Goal: Information Seeking & Learning: Compare options

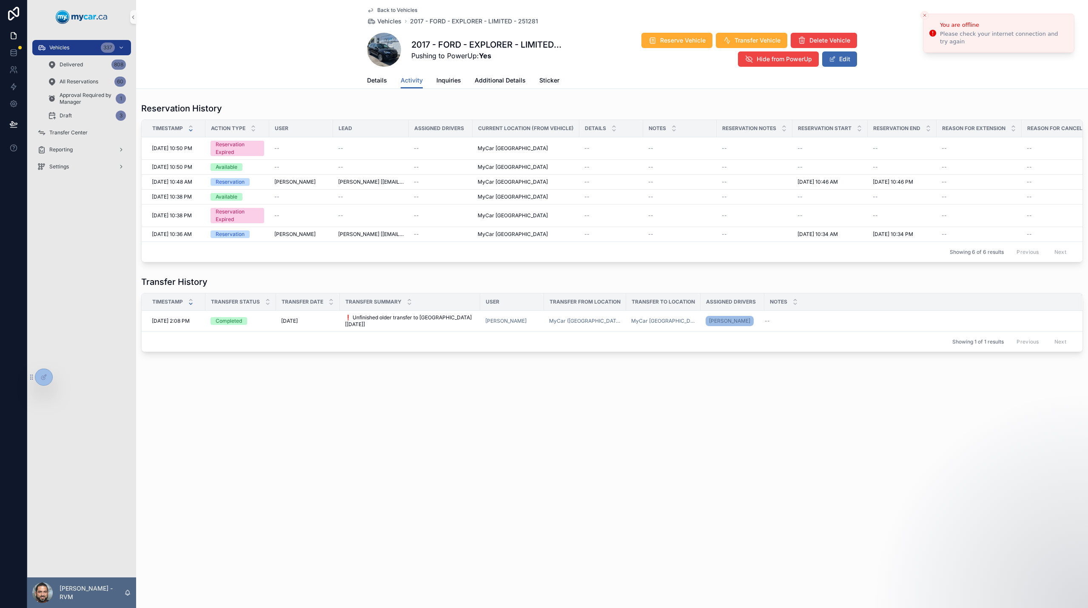
click at [374, 10] on link "Back to Vehicles" at bounding box center [392, 10] width 50 height 7
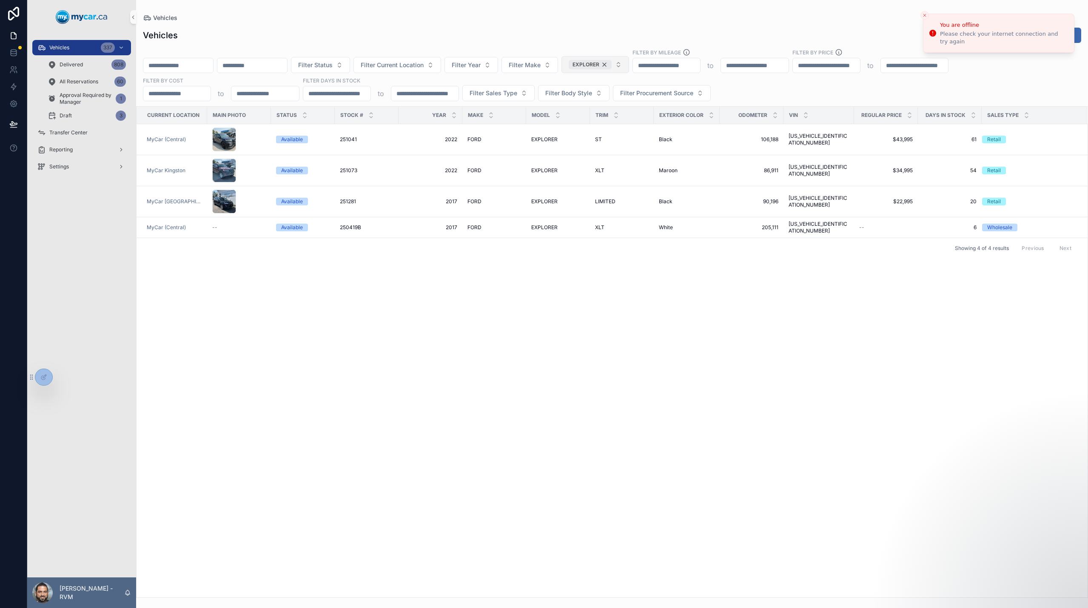
click at [611, 63] on div "EXPLORER" at bounding box center [590, 64] width 43 height 9
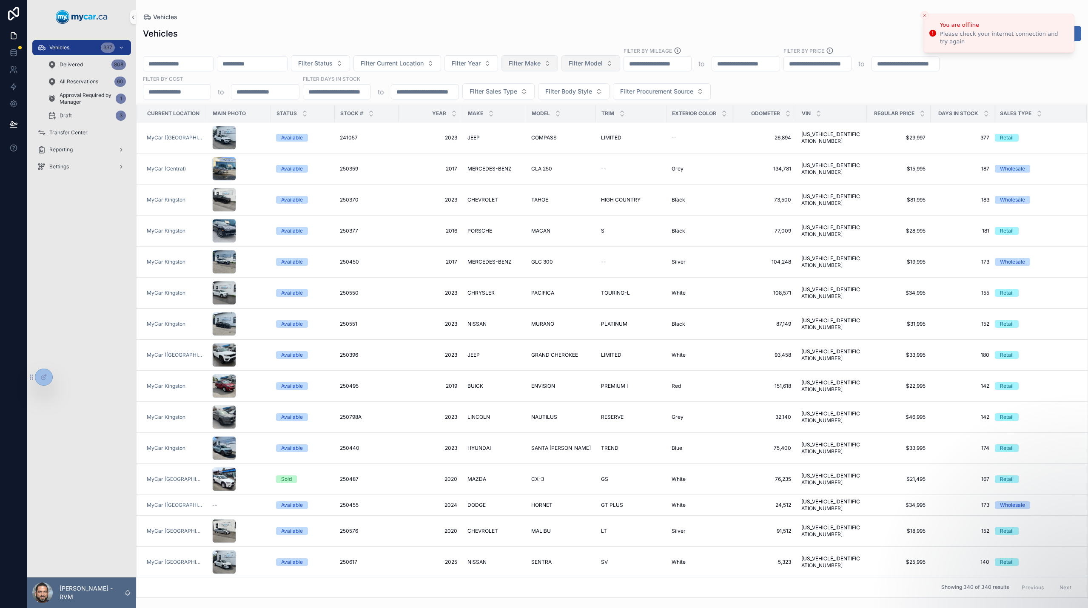
click at [540, 66] on span "Filter Make" at bounding box center [525, 63] width 32 height 9
type input "*"
click at [567, 125] on div "HONDA" at bounding box center [590, 125] width 102 height 14
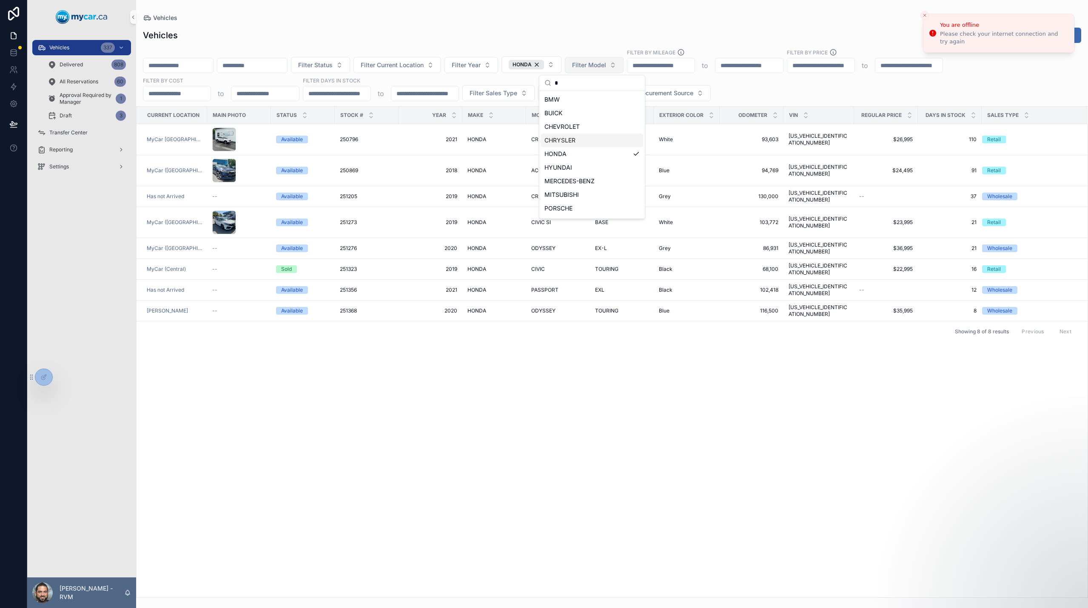
click at [716, 361] on div "Current Location Main Photo Status Stock # Year Make Model Trim Exterior Color …" at bounding box center [612, 352] width 951 height 491
click at [926, 17] on icon "Close toast" at bounding box center [924, 15] width 5 height 5
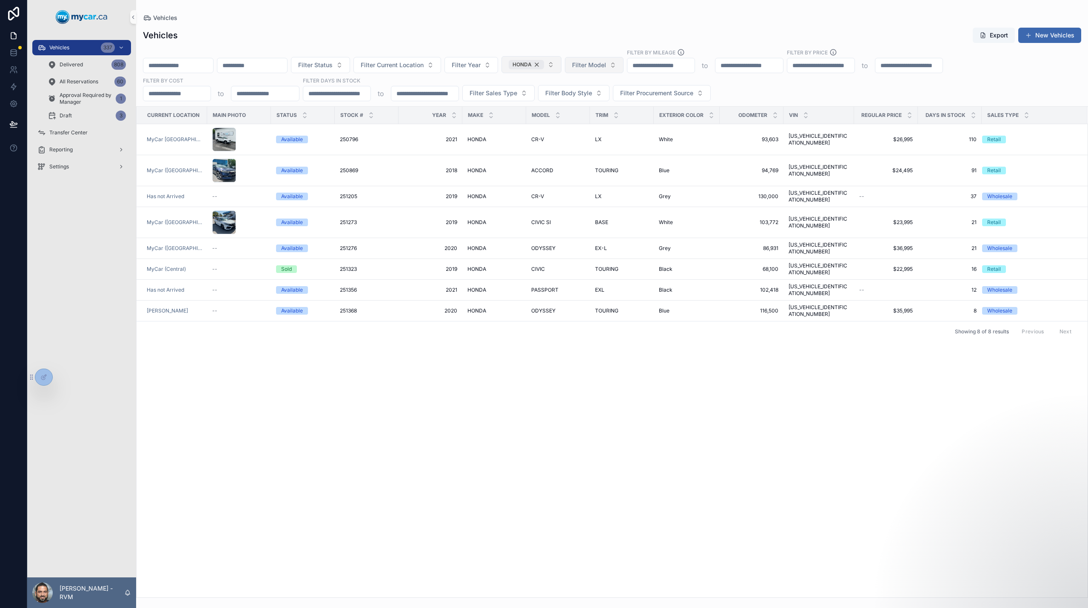
click at [544, 63] on div "HONDA" at bounding box center [526, 64] width 35 height 9
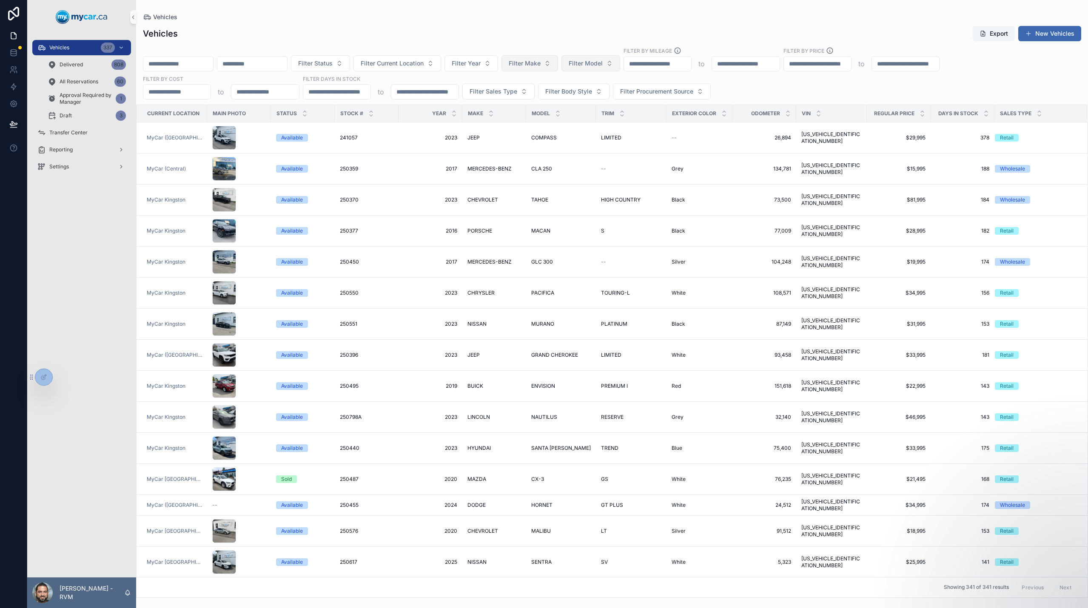
click at [540, 64] on span "Filter Make" at bounding box center [525, 63] width 32 height 9
click at [540, 65] on span "Filter Make" at bounding box center [525, 63] width 32 height 9
type input "***"
click at [570, 98] on div "TOYOTA" at bounding box center [590, 98] width 102 height 14
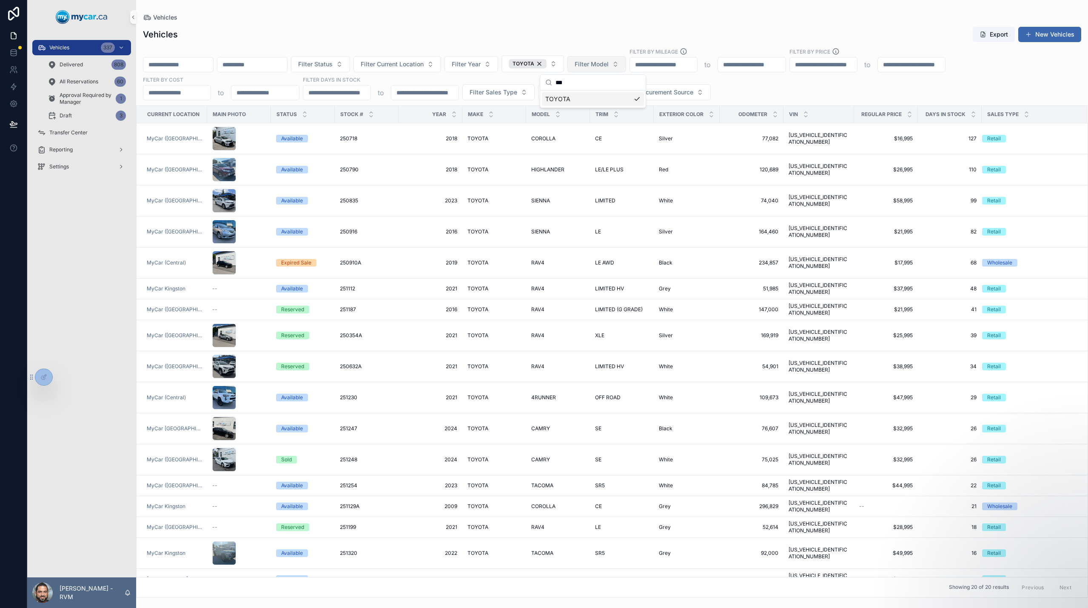
click at [609, 64] on span "Filter Model" at bounding box center [591, 64] width 34 height 9
type input "*"
click at [666, 85] on input "*" at bounding box center [661, 82] width 85 height 15
click at [757, 77] on div "Filter Status Filter Current Location Filter Year TOYOTA Filter Model Filter By…" at bounding box center [612, 74] width 952 height 53
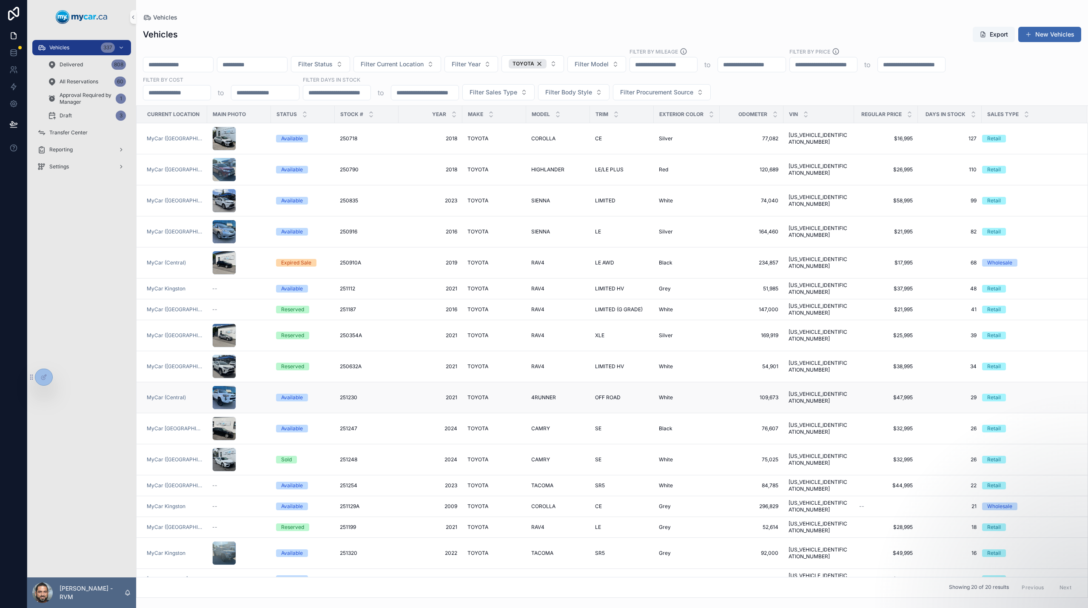
click at [614, 394] on span "OFF ROAD" at bounding box center [608, 397] width 26 height 7
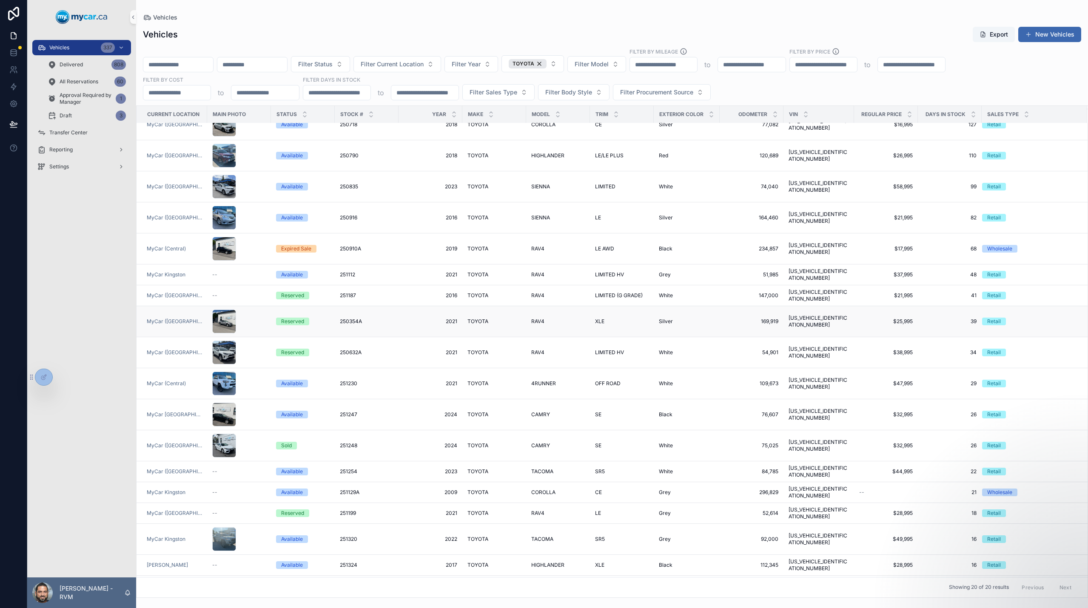
scroll to position [12, 0]
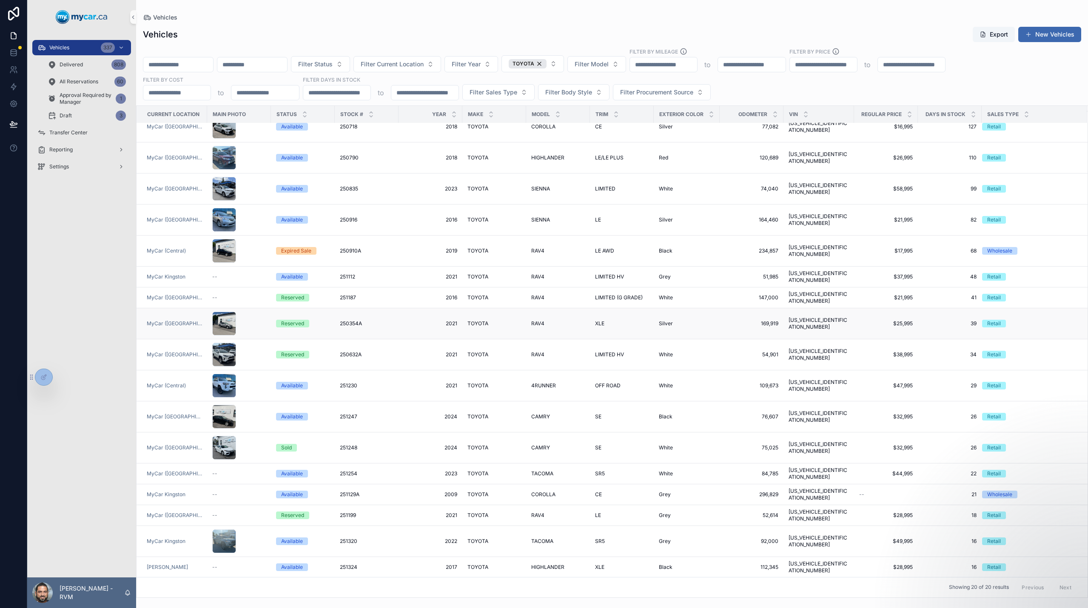
click at [344, 320] on span "250354A" at bounding box center [351, 323] width 22 height 7
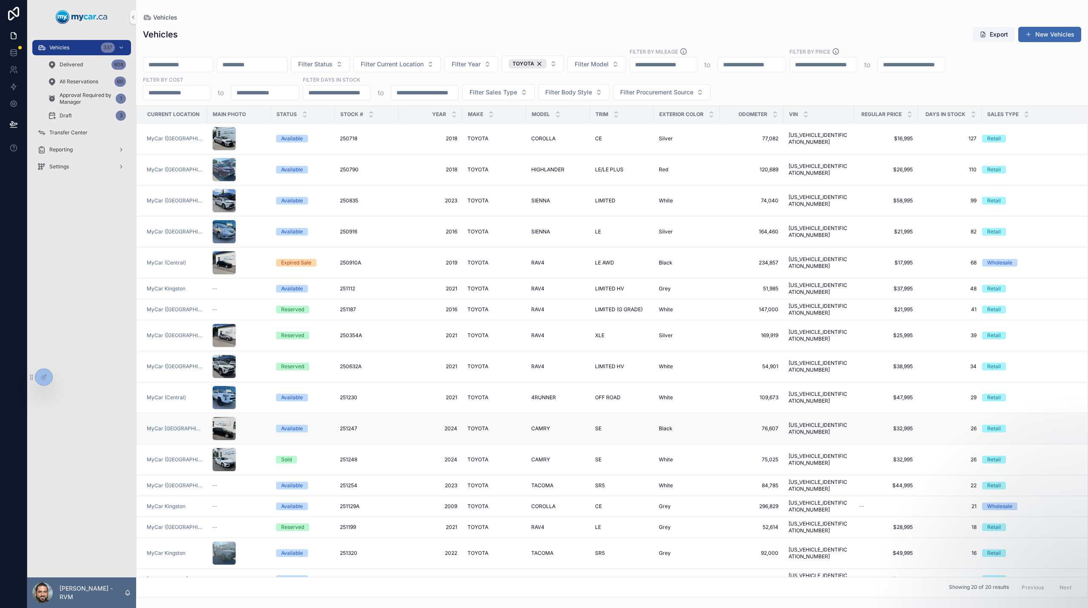
scroll to position [22, 0]
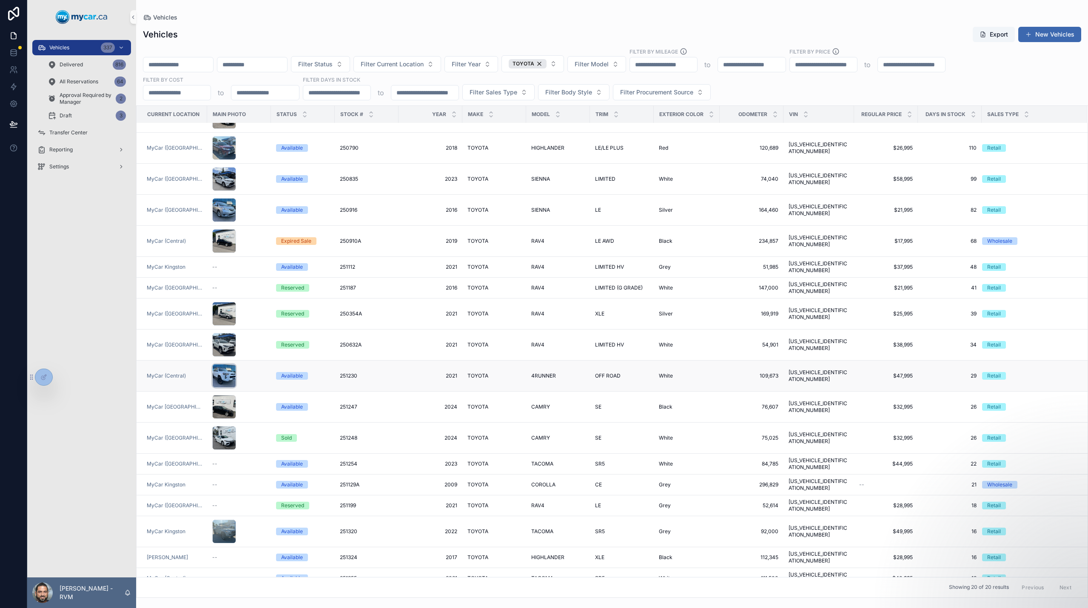
click at [228, 364] on div "scrollable content" at bounding box center [224, 376] width 24 height 24
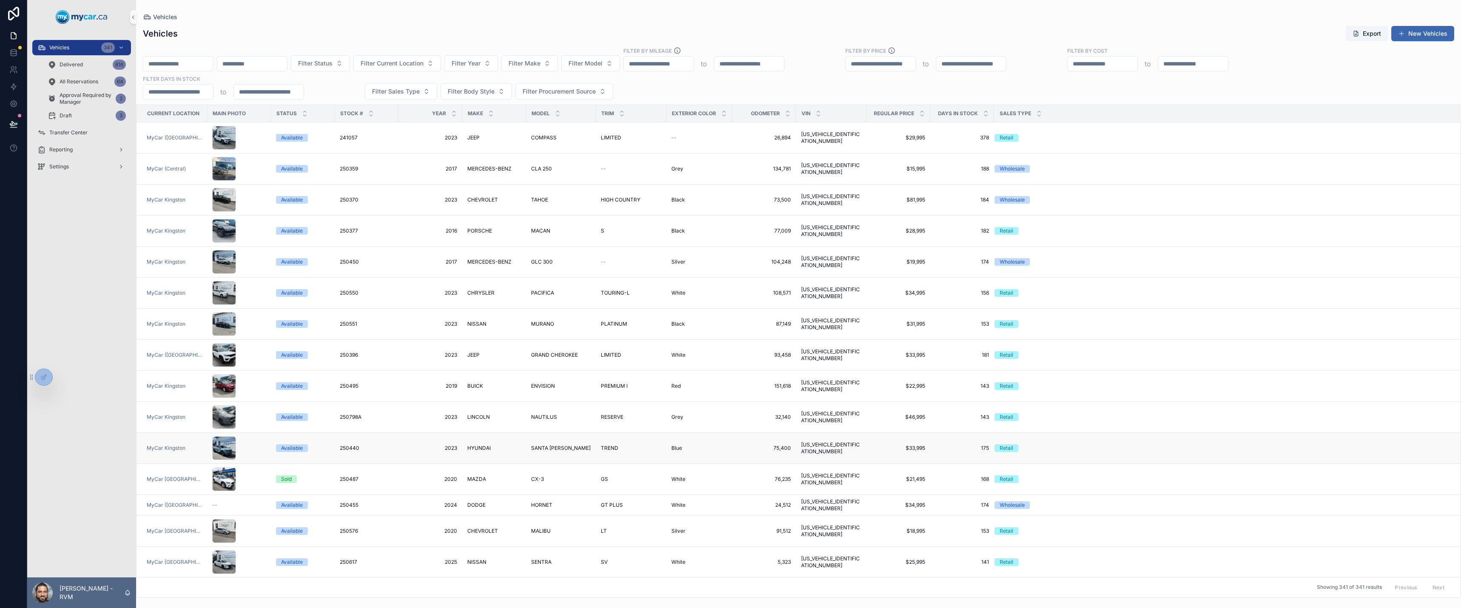
scroll to position [183, 0]
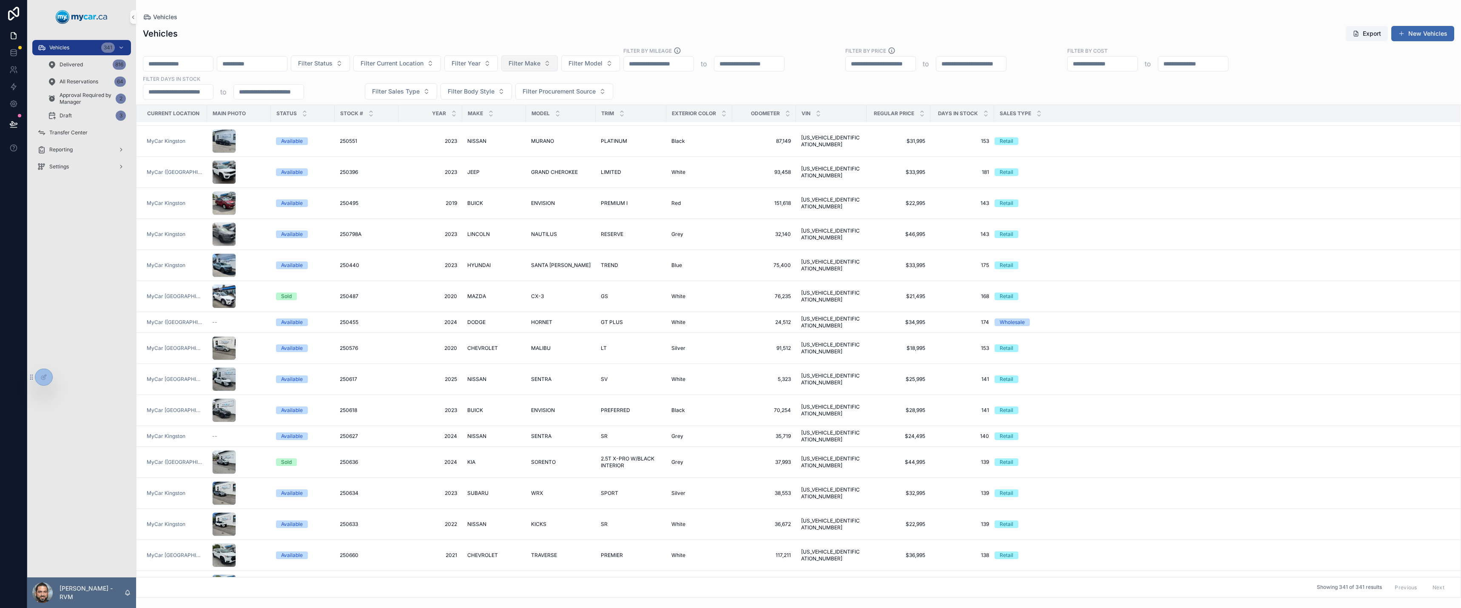
click at [540, 62] on span "Filter Make" at bounding box center [525, 63] width 32 height 9
type input "***"
click at [588, 100] on div "TOYOTA" at bounding box center [590, 98] width 102 height 14
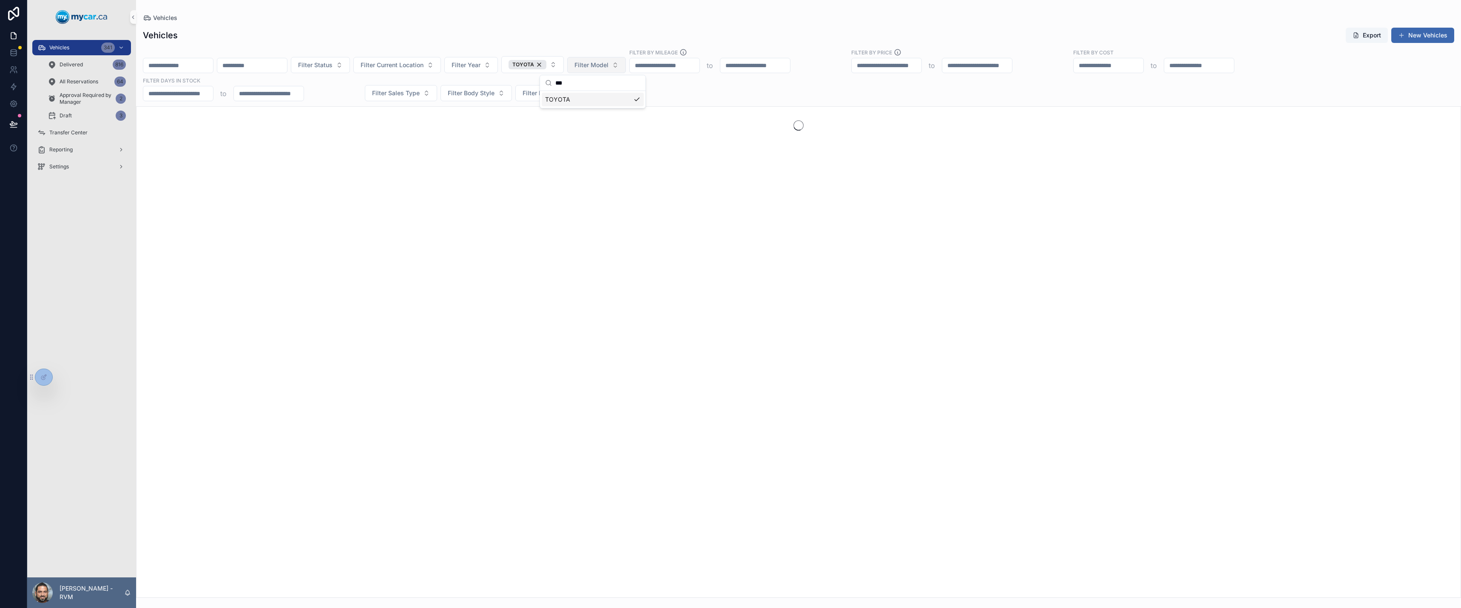
click at [609, 66] on span "Filter Model" at bounding box center [591, 65] width 34 height 9
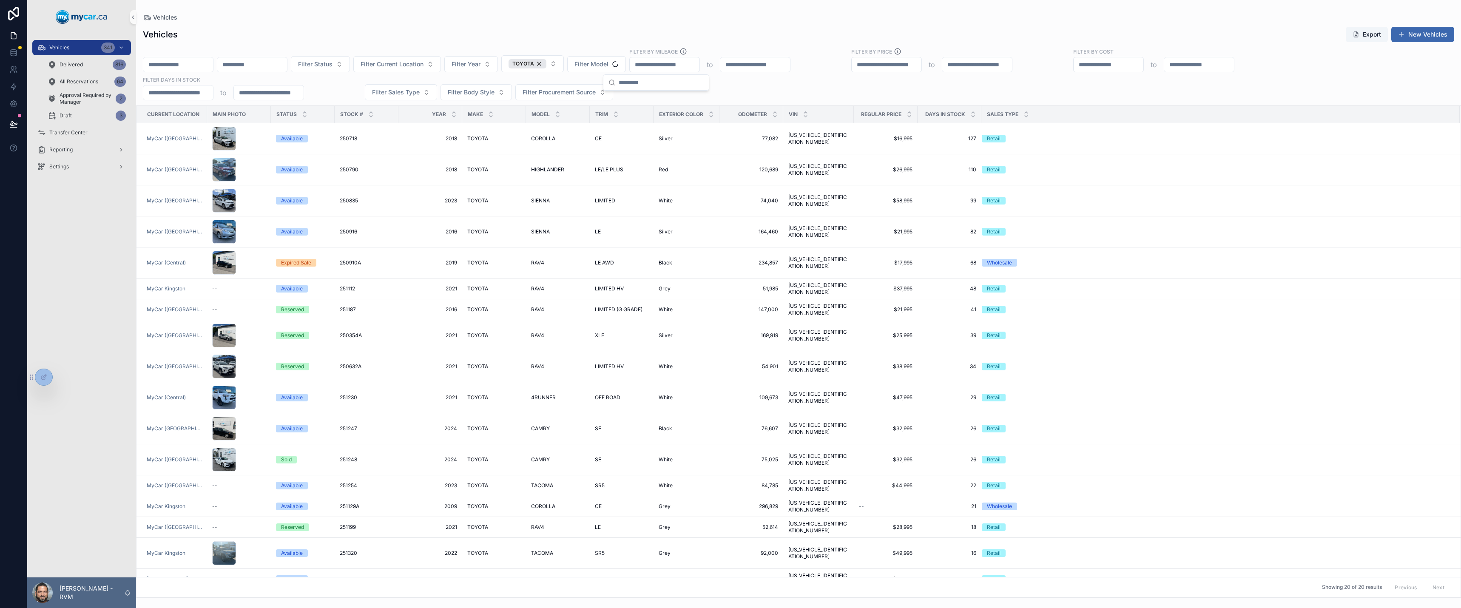
type input "*"
type input "***"
click at [627, 143] on div "RAV4" at bounding box center [656, 140] width 102 height 14
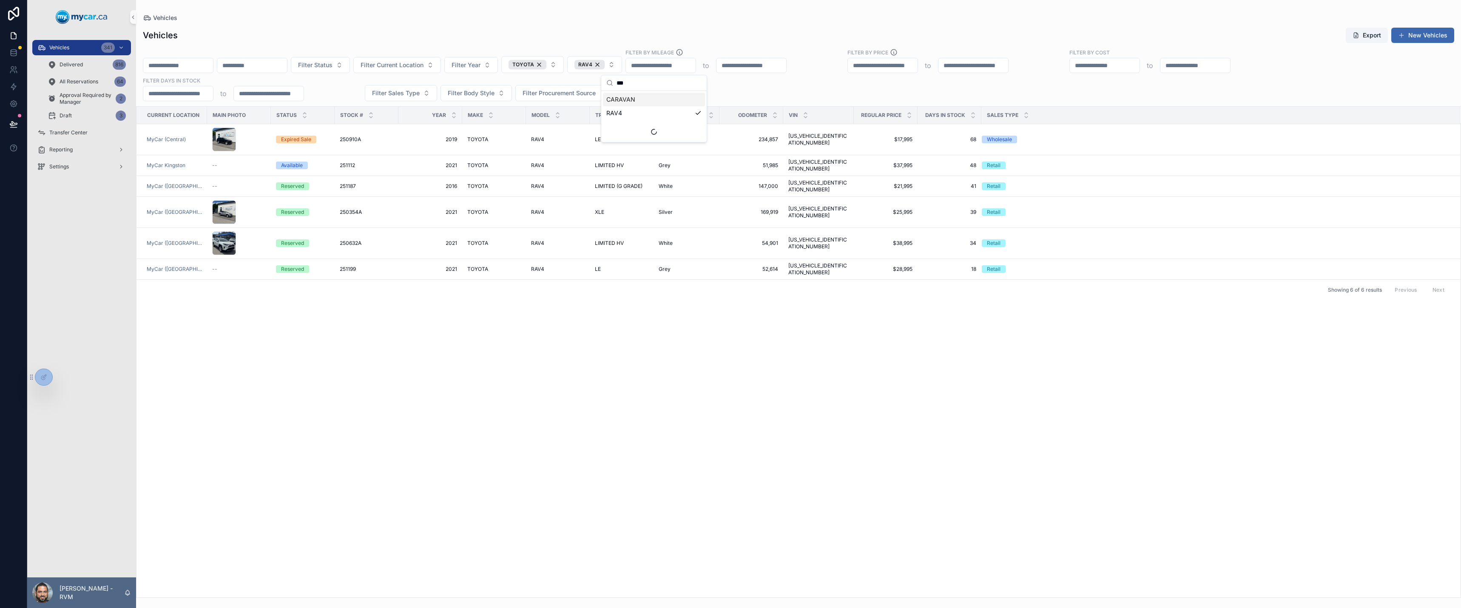
click at [796, 89] on div "Filter Status Filter Current Location Filter Year TOYOTA RAV4 Filter By Mileage…" at bounding box center [798, 74] width 1325 height 53
click at [281, 162] on div "Available" at bounding box center [292, 166] width 22 height 8
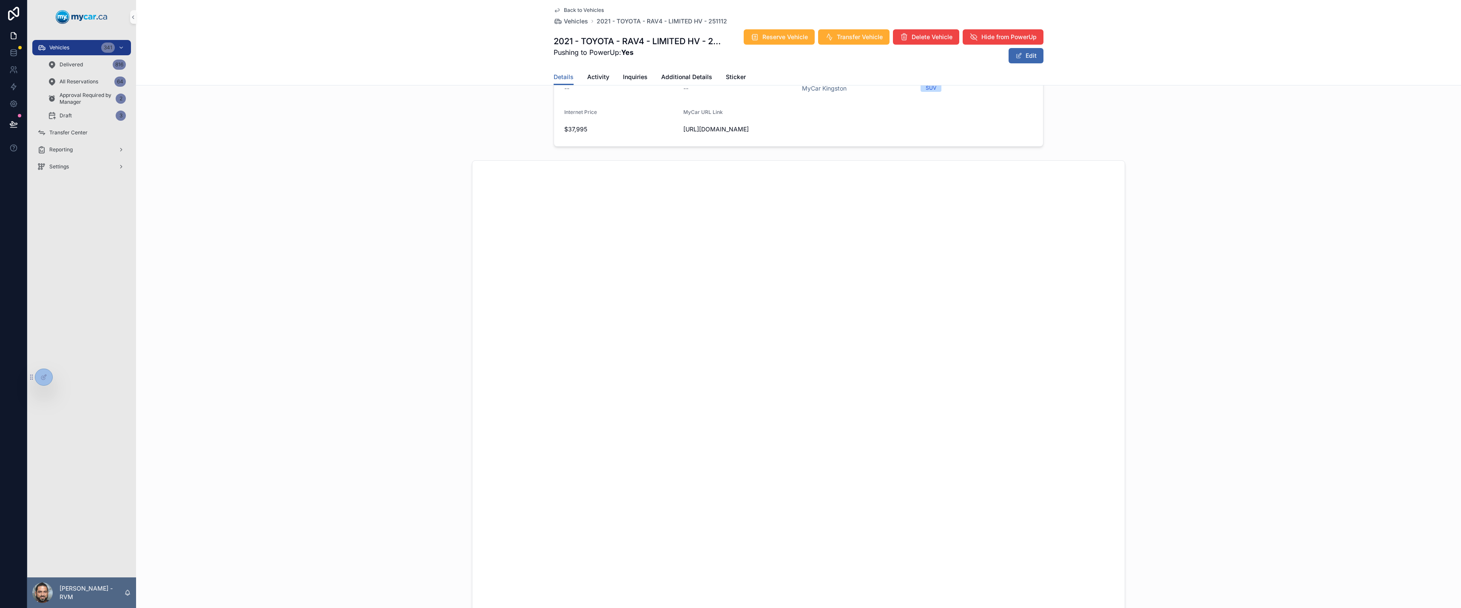
scroll to position [30, 0]
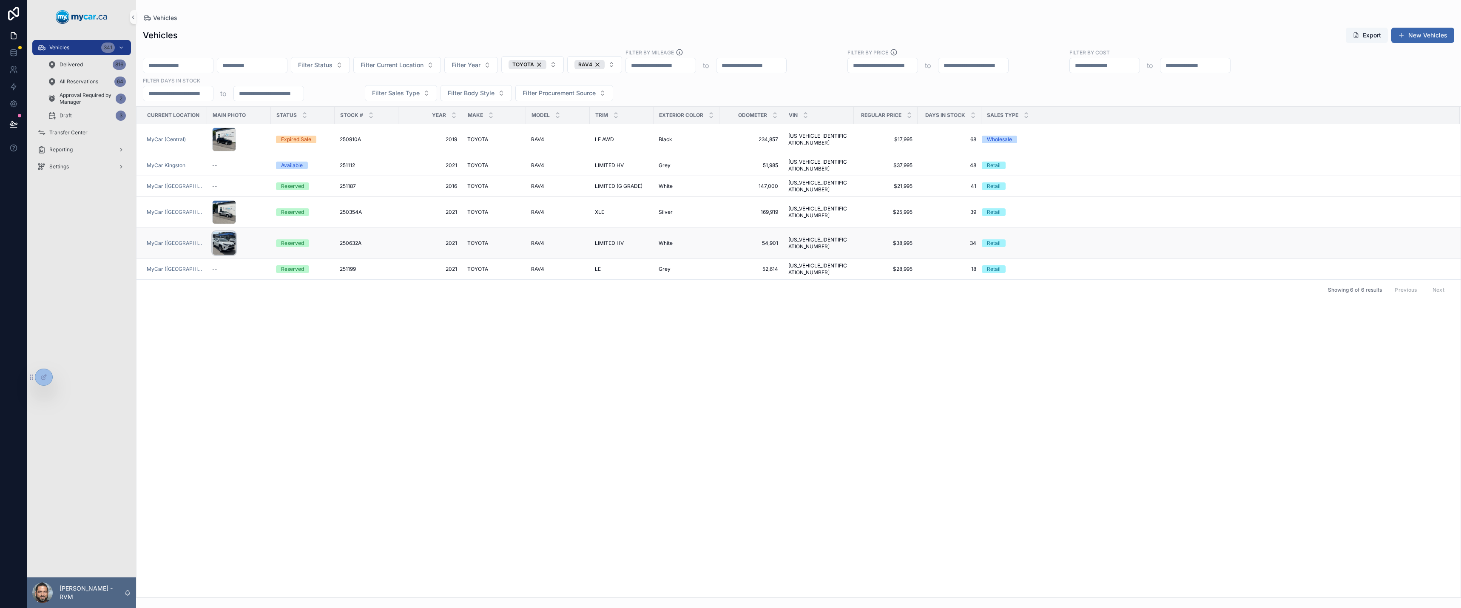
click at [222, 231] on div "scrollable content" at bounding box center [224, 243] width 24 height 24
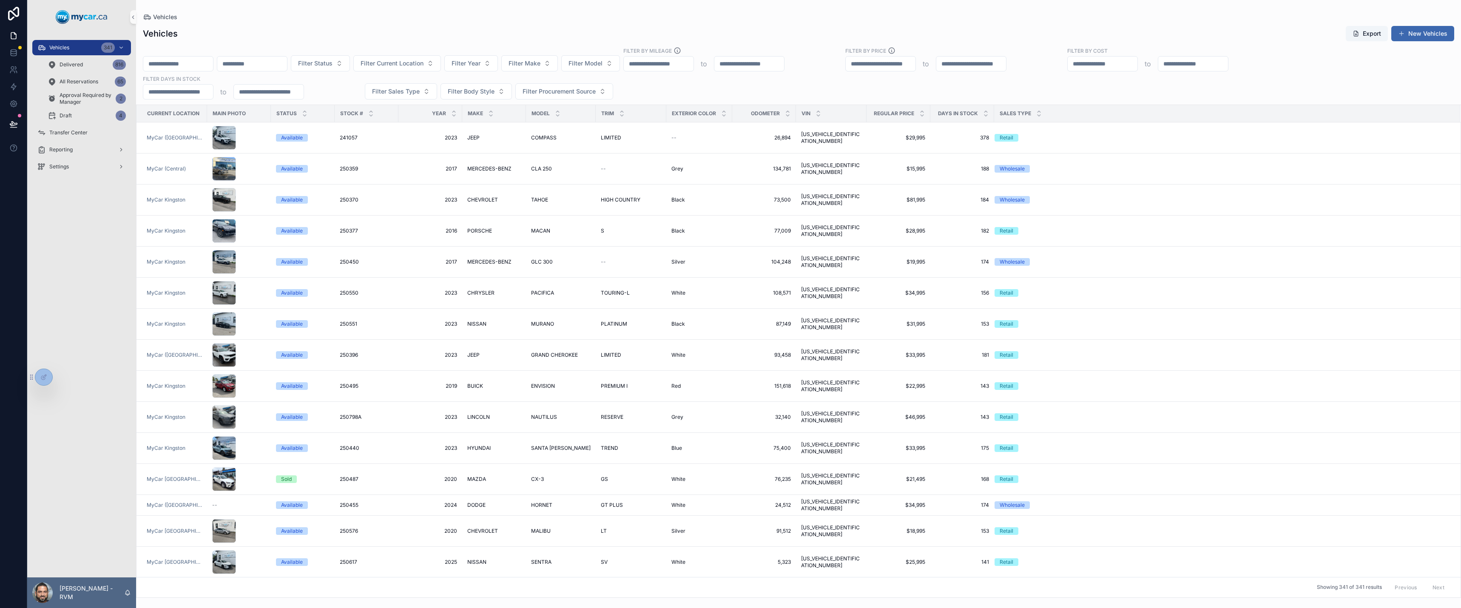
click at [213, 70] on div "scrollable content" at bounding box center [178, 63] width 71 height 15
click at [213, 68] on input "scrollable content" at bounding box center [178, 64] width 70 height 12
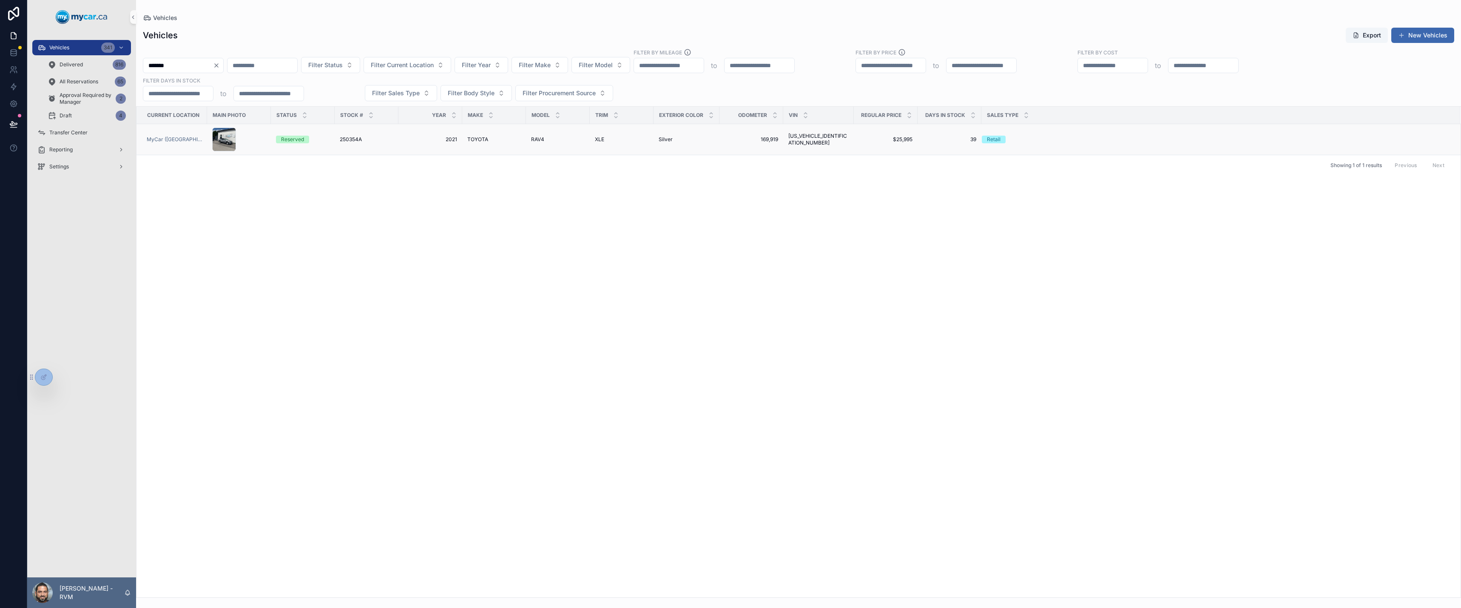
type input "*******"
click at [292, 142] on div "Reserved" at bounding box center [292, 140] width 23 height 8
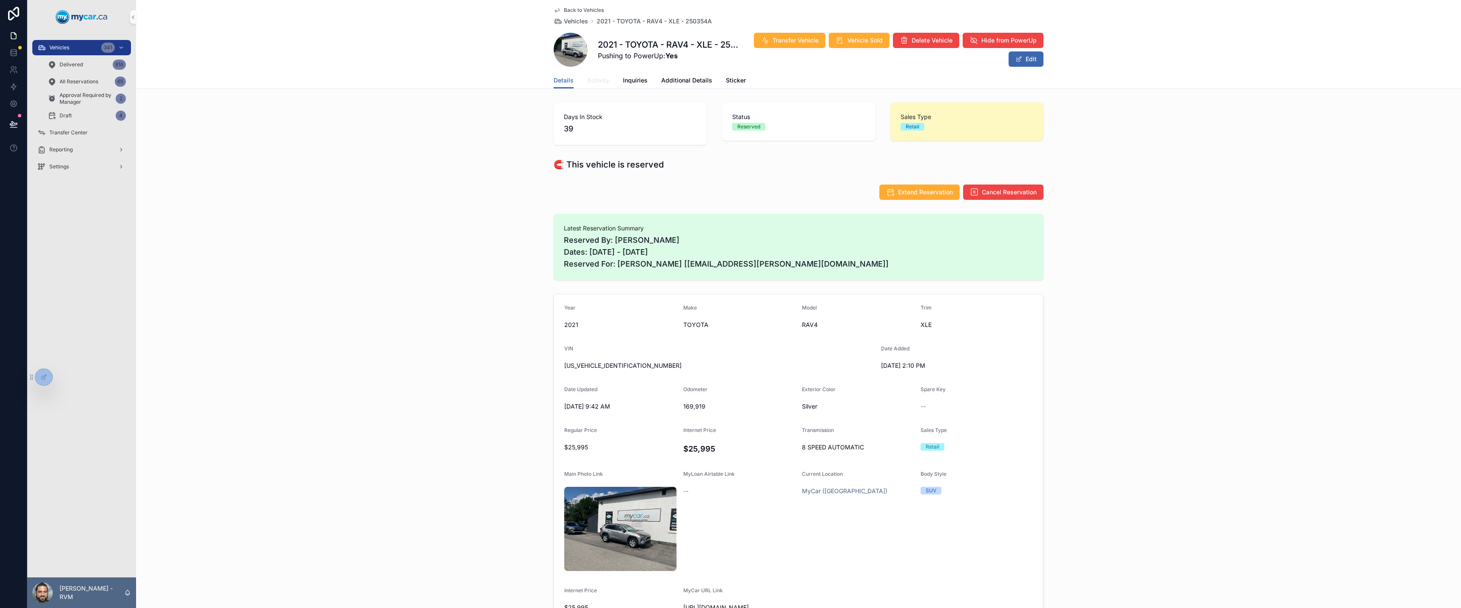
click at [601, 82] on span "Activity" at bounding box center [598, 80] width 22 height 9
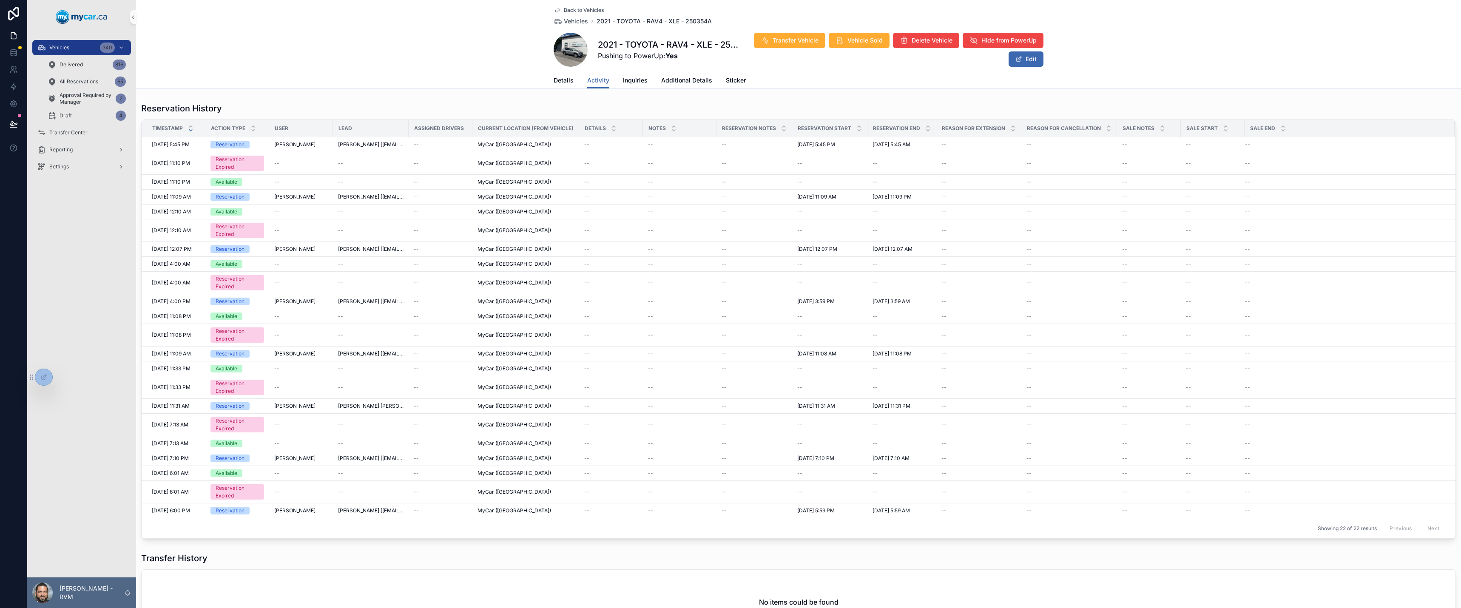
click at [613, 23] on span "2021 - TOYOTA - RAV4 - XLE - 250354A" at bounding box center [654, 21] width 115 height 9
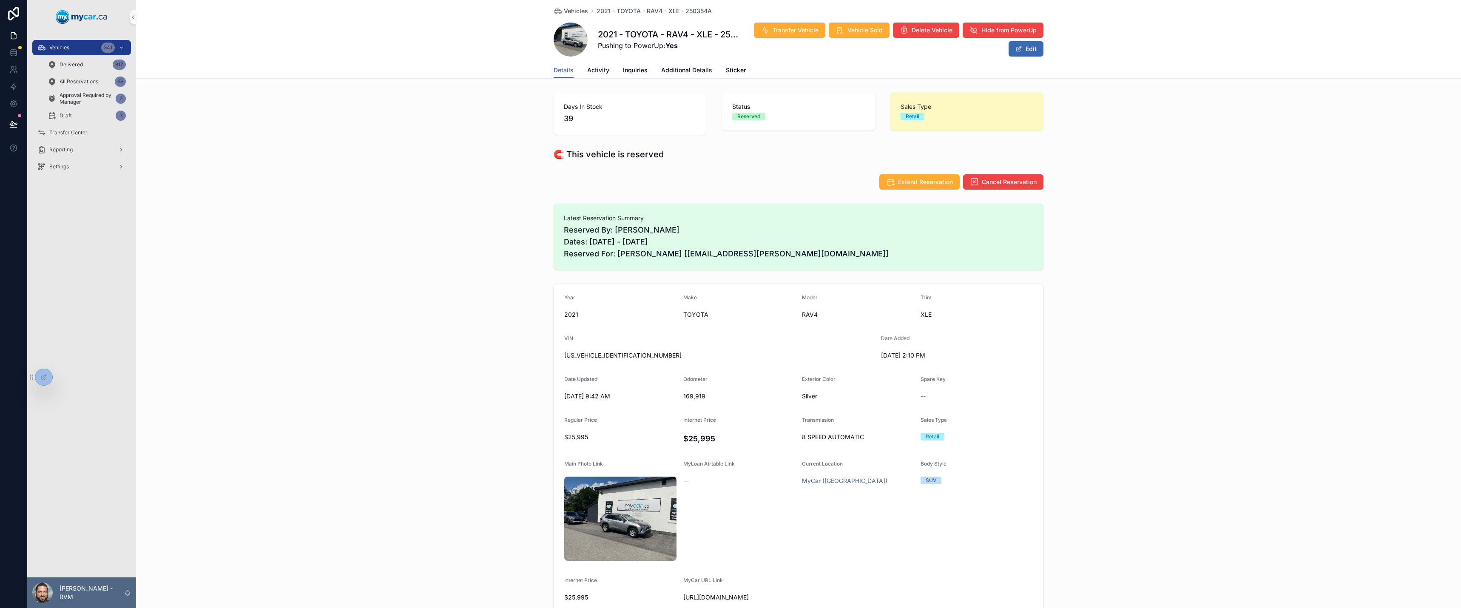
click at [1078, 281] on div "Year [DATE] Make TOYOTA Model RAV4 Trim XLE VIN [US_VEHICLE_IDENTIFICATION_NUMB…" at bounding box center [798, 449] width 1325 height 338
click at [566, 10] on span "Vehicles" at bounding box center [576, 11] width 24 height 9
